Goal: Information Seeking & Learning: Learn about a topic

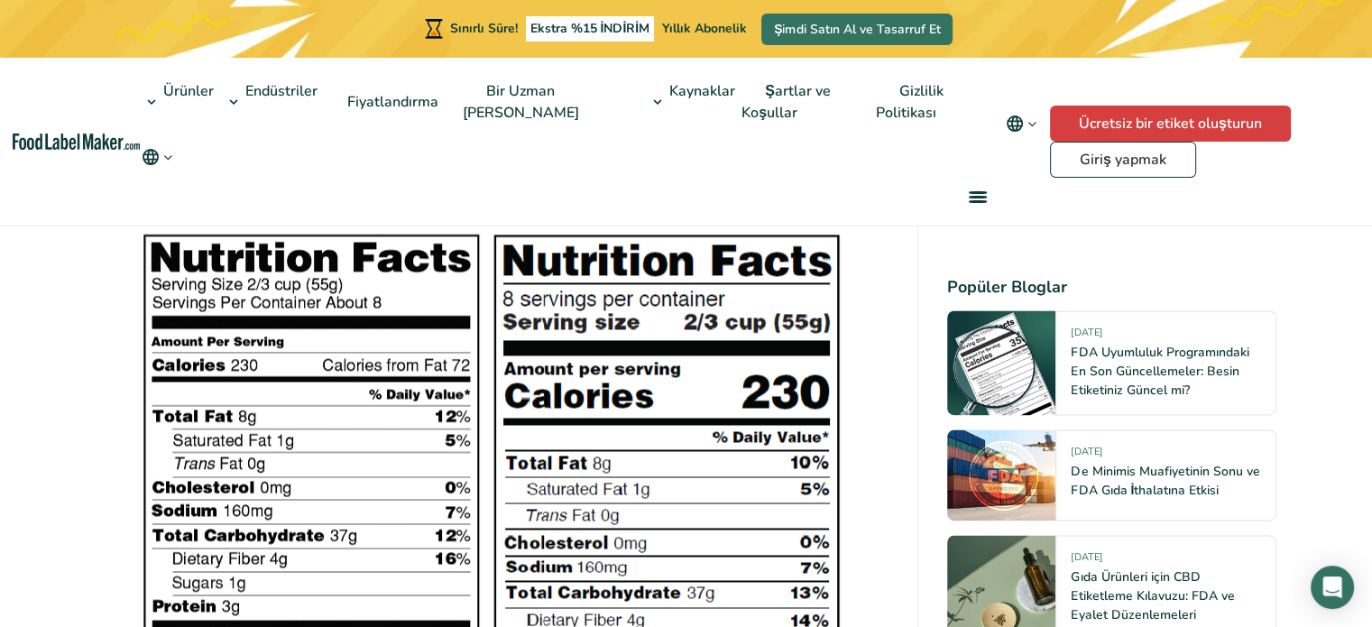
scroll to position [2616, 0]
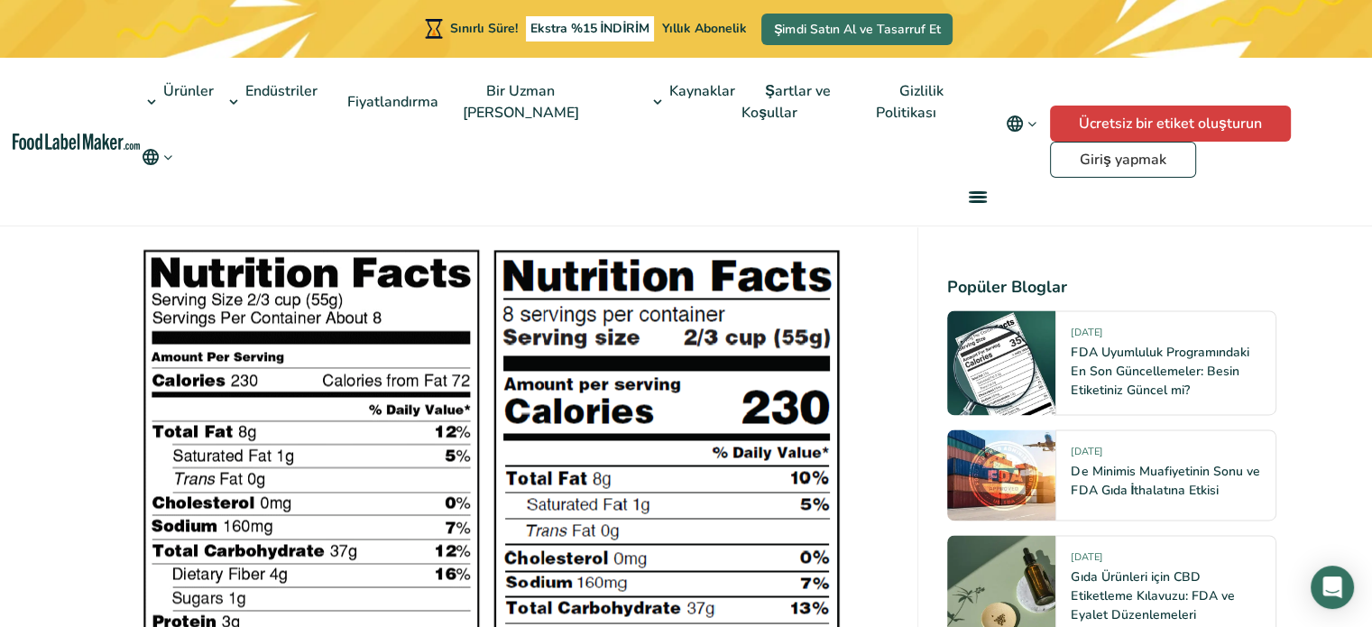
click at [657, 376] on img at bounding box center [492, 583] width 704 height 675
drag, startPoint x: 657, startPoint y: 376, endPoint x: 1133, endPoint y: 382, distance: 476.3
click at [1133, 382] on font "FDA Uyumluluk Programındaki En Son Güncellemeler: Besin Etiketiniz Güncel mi?" at bounding box center [1160, 371] width 178 height 55
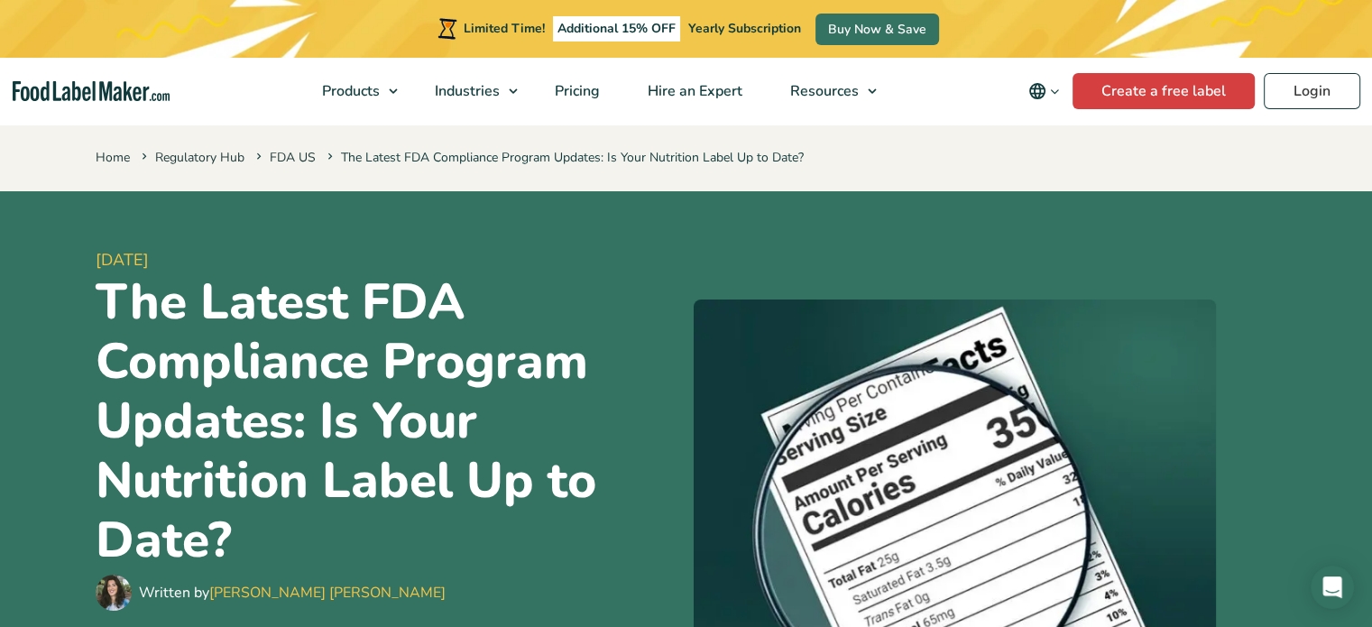
drag, startPoint x: 0, startPoint y: 0, endPoint x: 909, endPoint y: 233, distance: 938.5
click at [909, 233] on div "[DATE] The Latest FDA Compliance Program Updates: Is Your Nutrition Label Up to…" at bounding box center [687, 429] width 1182 height 476
